Goal: Task Accomplishment & Management: Use online tool/utility

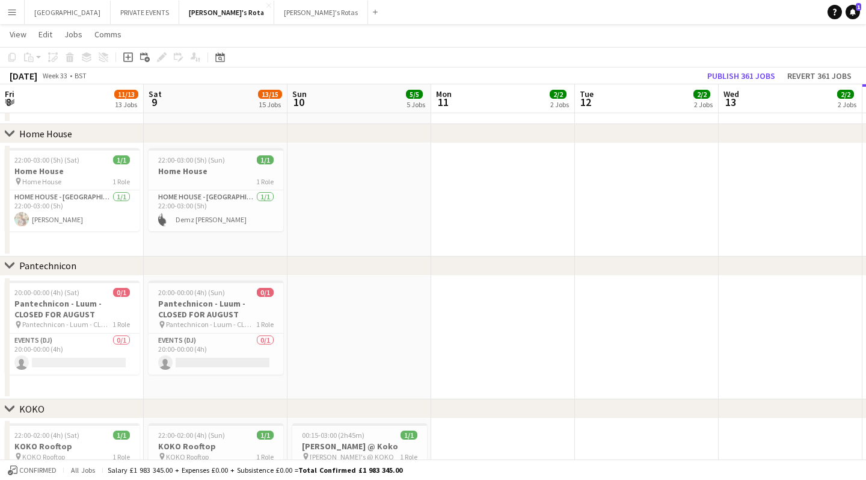
scroll to position [0, 437]
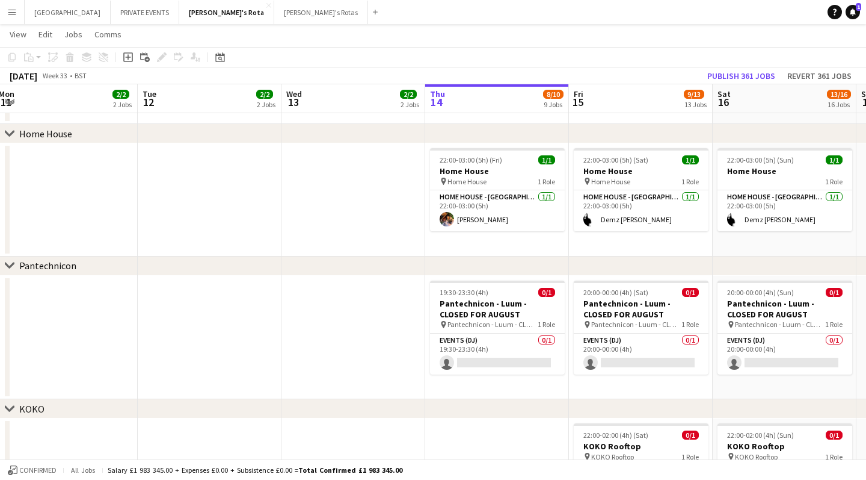
click at [37, 76] on div "[DATE]" at bounding box center [24, 76] width 28 height 12
click at [128, 73] on div "[DATE] Week 33 • BST Publish 361 jobs Revert 361 jobs" at bounding box center [433, 75] width 866 height 17
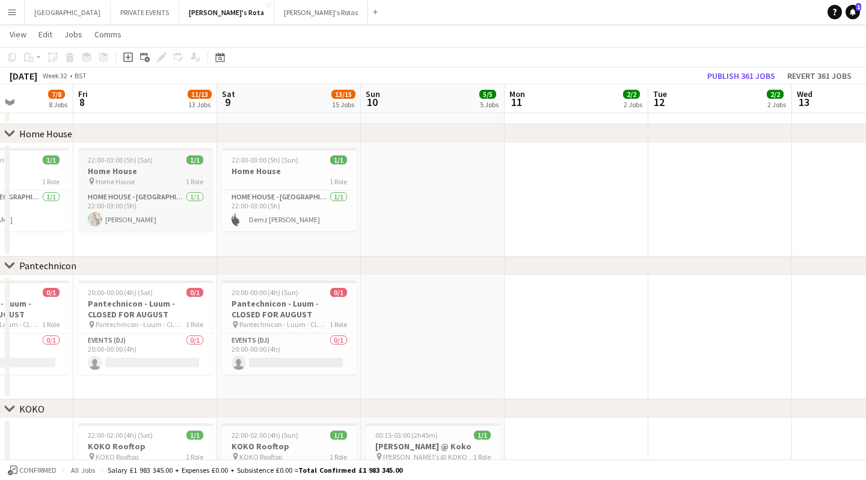
scroll to position [0, 368]
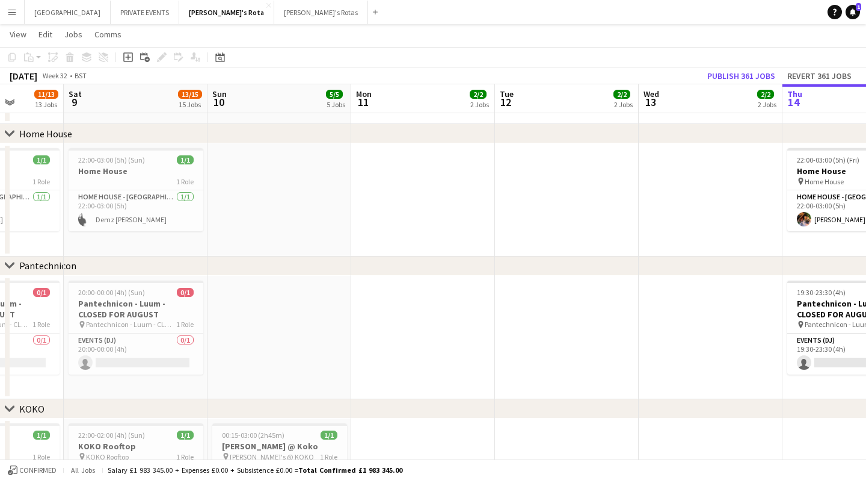
click at [37, 72] on div "[DATE]" at bounding box center [24, 76] width 28 height 12
click at [224, 56] on icon at bounding box center [219, 57] width 9 height 10
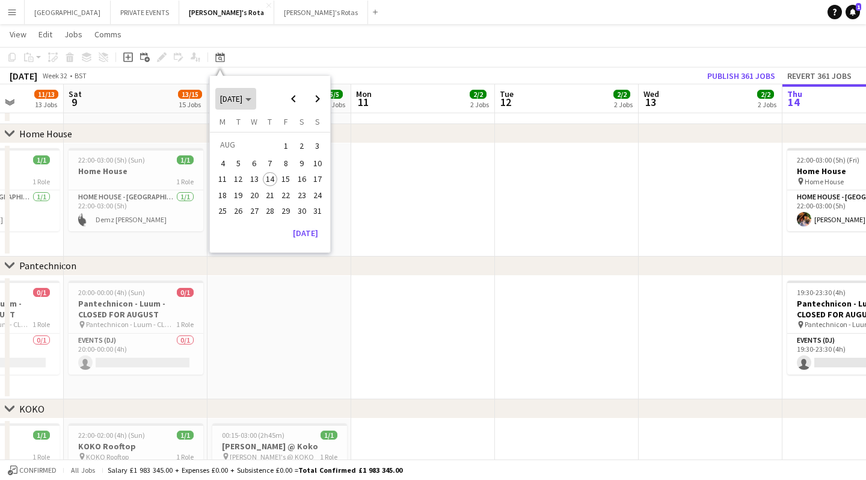
click at [252, 97] on span "[DATE]" at bounding box center [235, 98] width 31 height 11
click at [230, 161] on span "2024" at bounding box center [228, 160] width 25 height 14
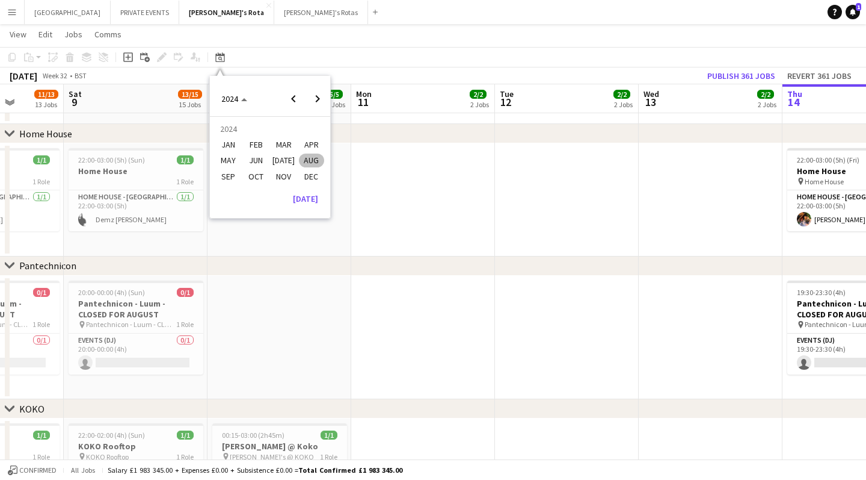
click at [282, 176] on span "NOV" at bounding box center [283, 176] width 25 height 14
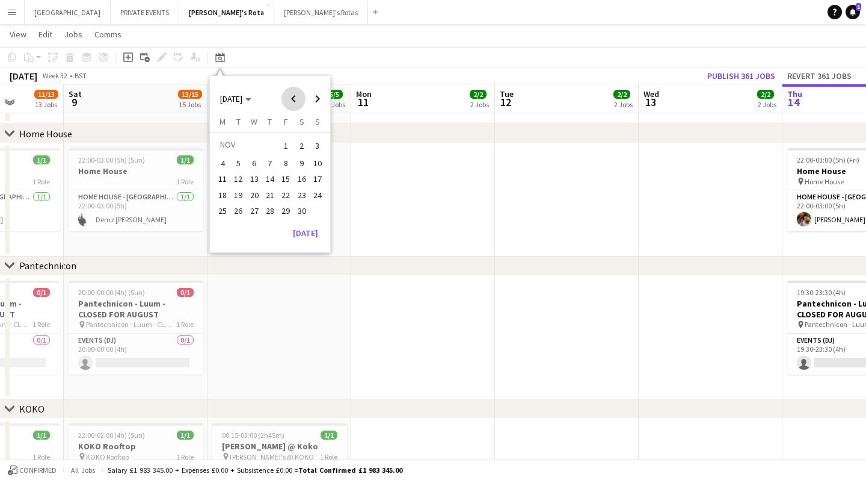
click at [294, 98] on span "Previous month" at bounding box center [294, 99] width 24 height 24
click at [267, 221] on span "31" at bounding box center [270, 223] width 14 height 14
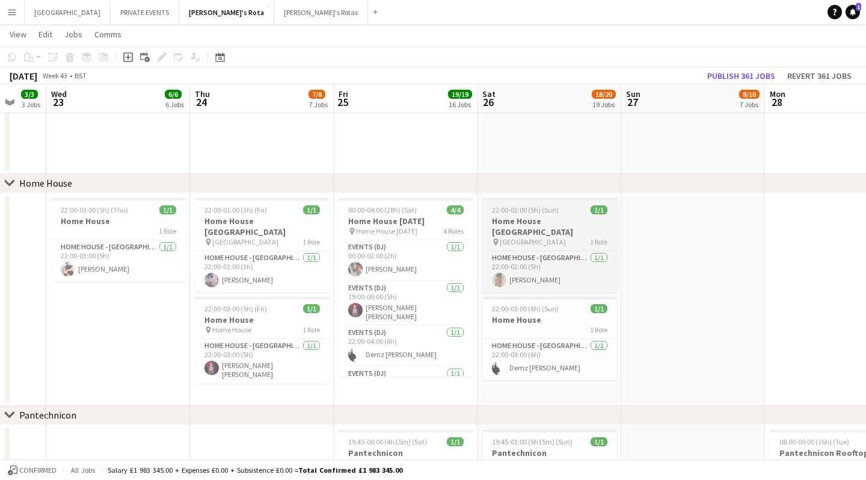
scroll to position [0, 243]
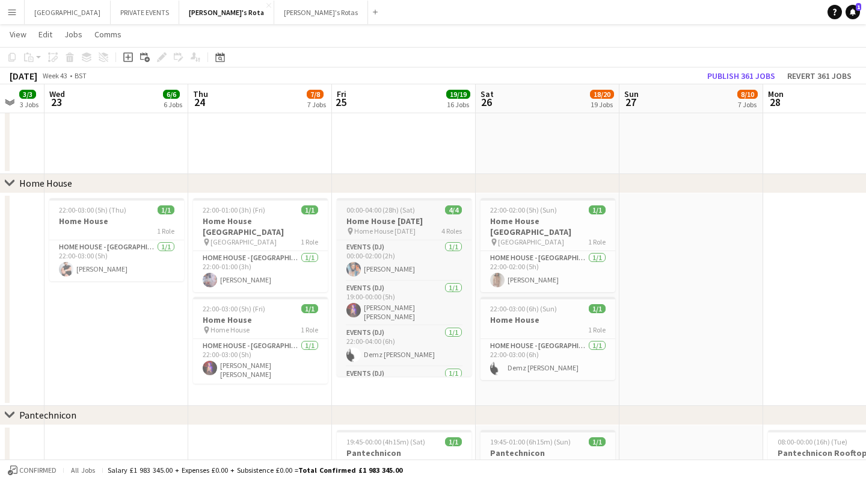
click at [375, 212] on span "00:00-04:00 (28h) (Sat)" at bounding box center [381, 209] width 69 height 9
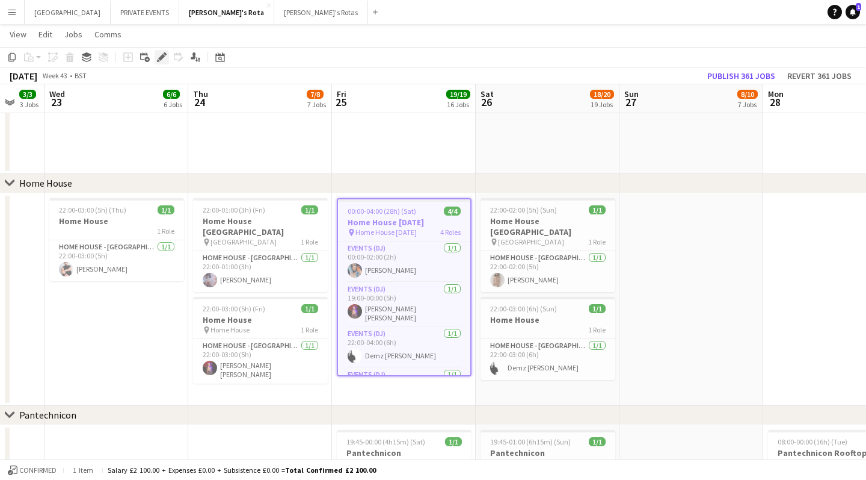
click at [161, 55] on icon "Edit" at bounding box center [162, 57] width 10 height 10
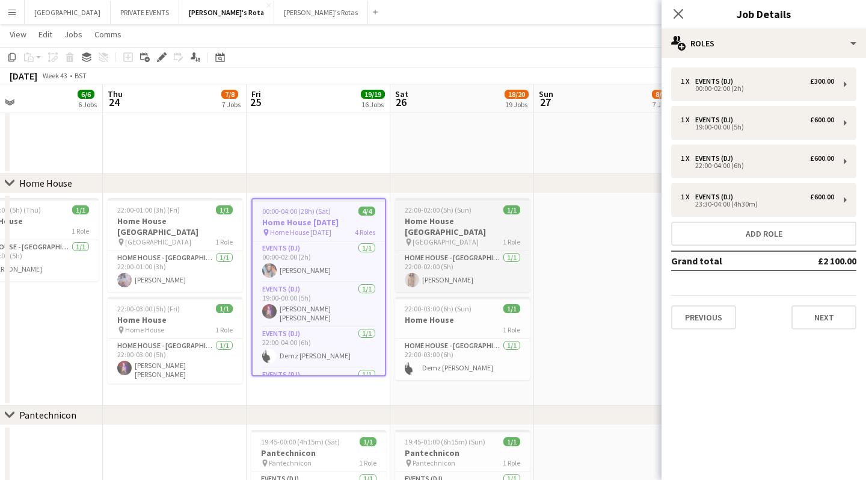
scroll to position [0, 326]
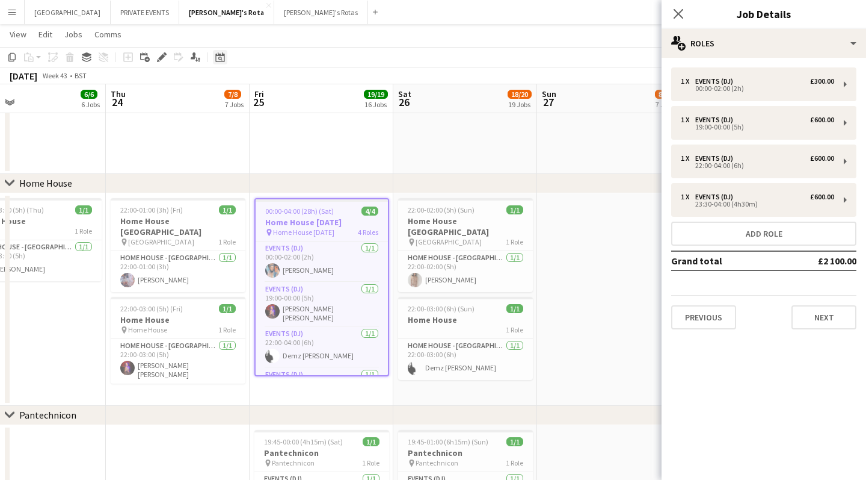
click at [221, 54] on icon at bounding box center [219, 57] width 9 height 10
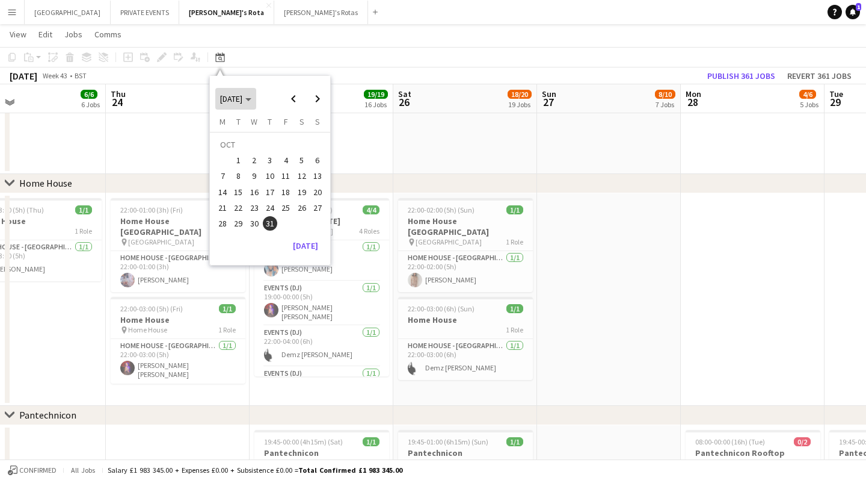
click at [252, 96] on span "[DATE]" at bounding box center [235, 98] width 31 height 11
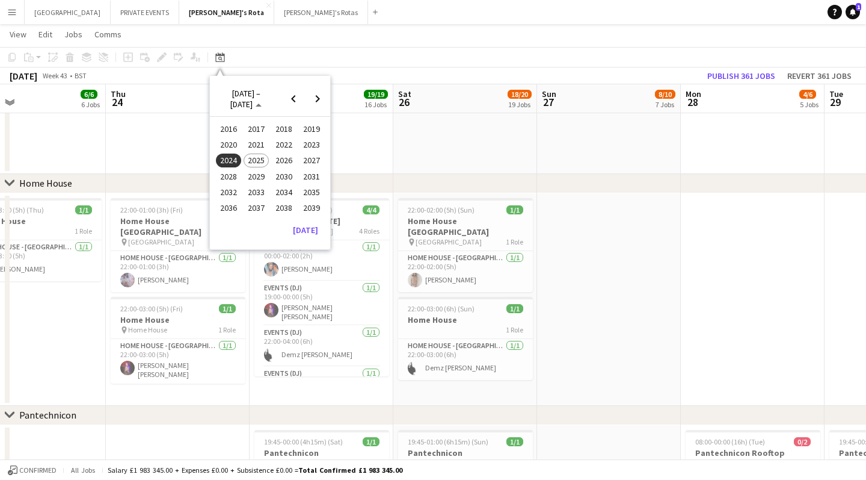
click at [255, 162] on span "2025" at bounding box center [256, 160] width 25 height 14
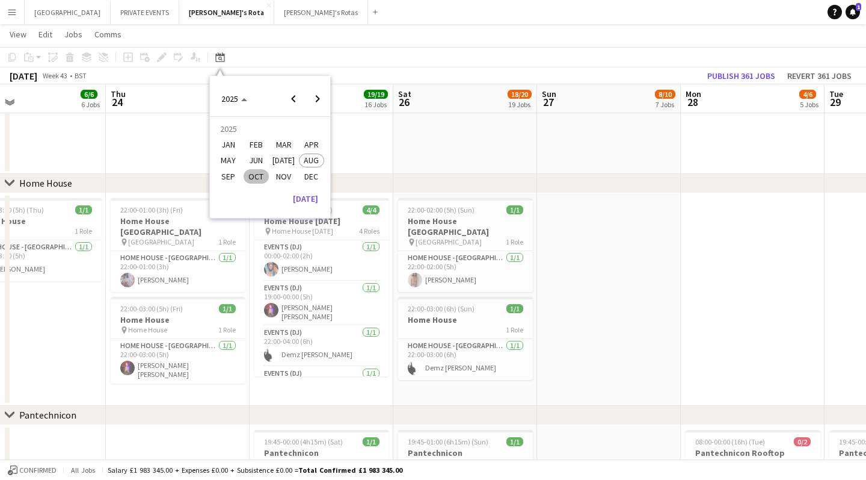
click at [257, 177] on span "OCT" at bounding box center [256, 176] width 25 height 14
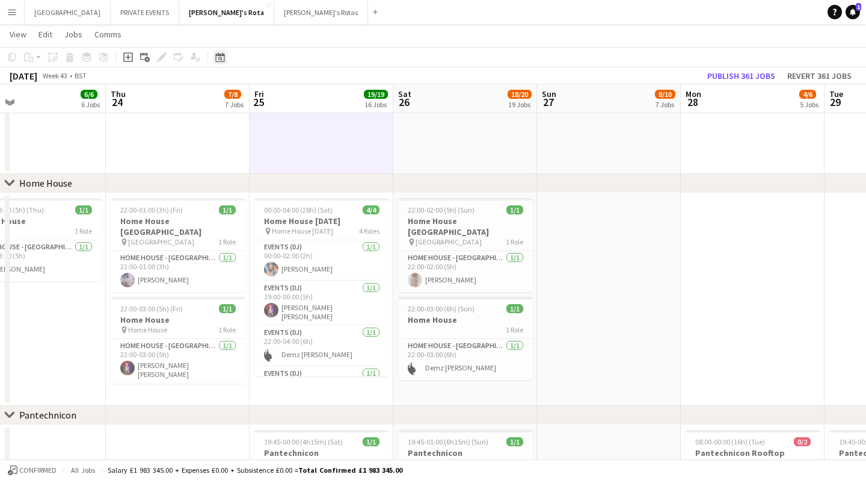
click at [224, 57] on icon at bounding box center [219, 57] width 9 height 10
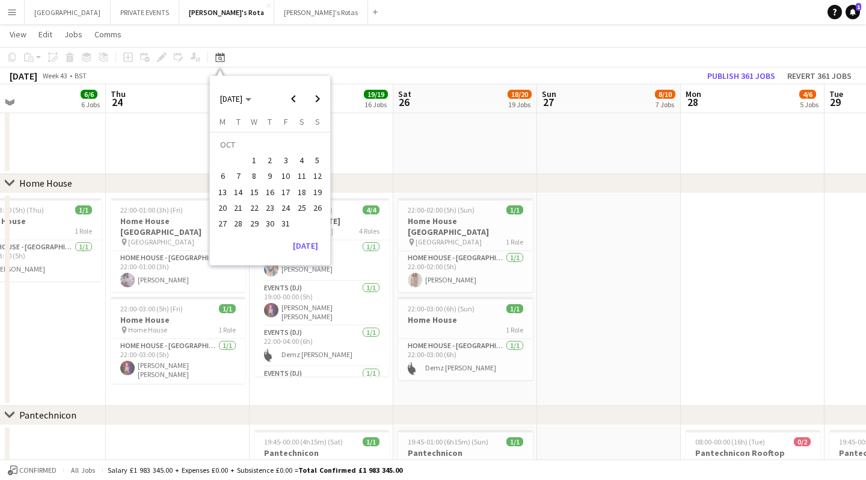
click at [259, 158] on span "1" at bounding box center [254, 160] width 14 height 14
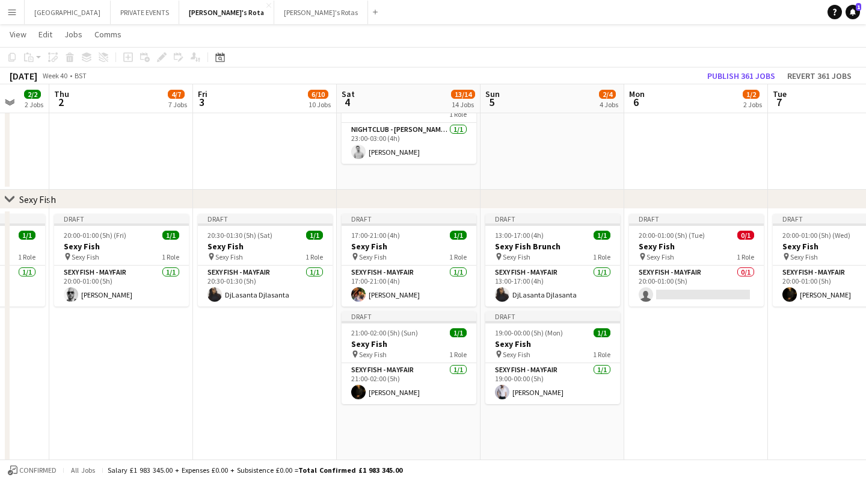
scroll to position [0, 526]
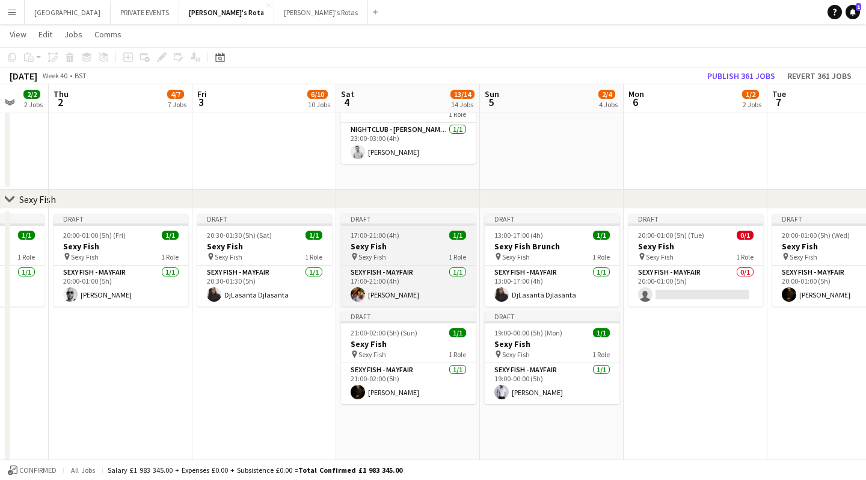
click at [397, 249] on h3 "Sexy Fish" at bounding box center [408, 246] width 135 height 11
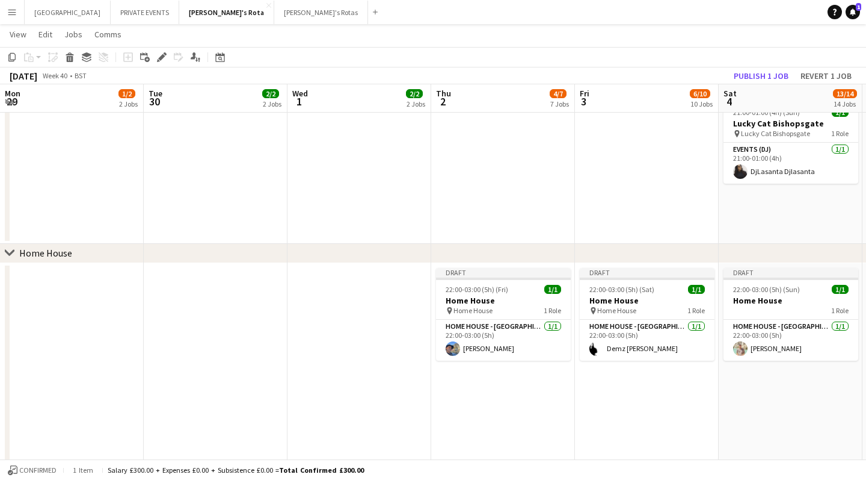
scroll to position [1225, 0]
